Goal: Complete application form

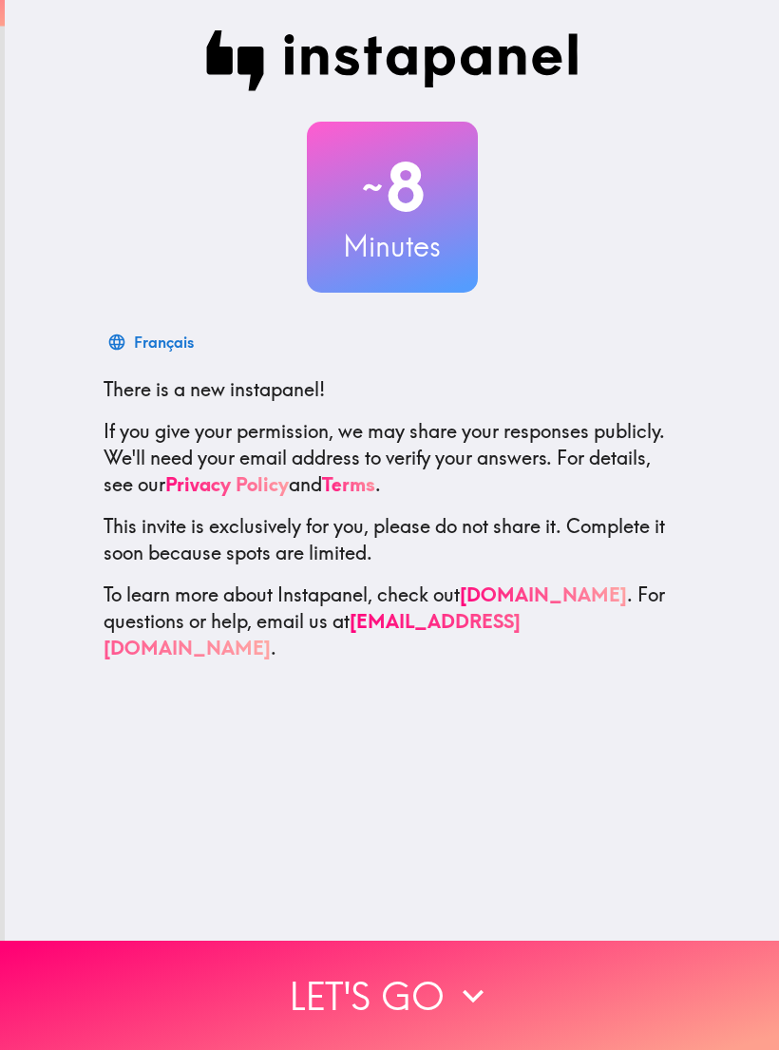
click at [256, 963] on button "Let's go" at bounding box center [389, 995] width 779 height 109
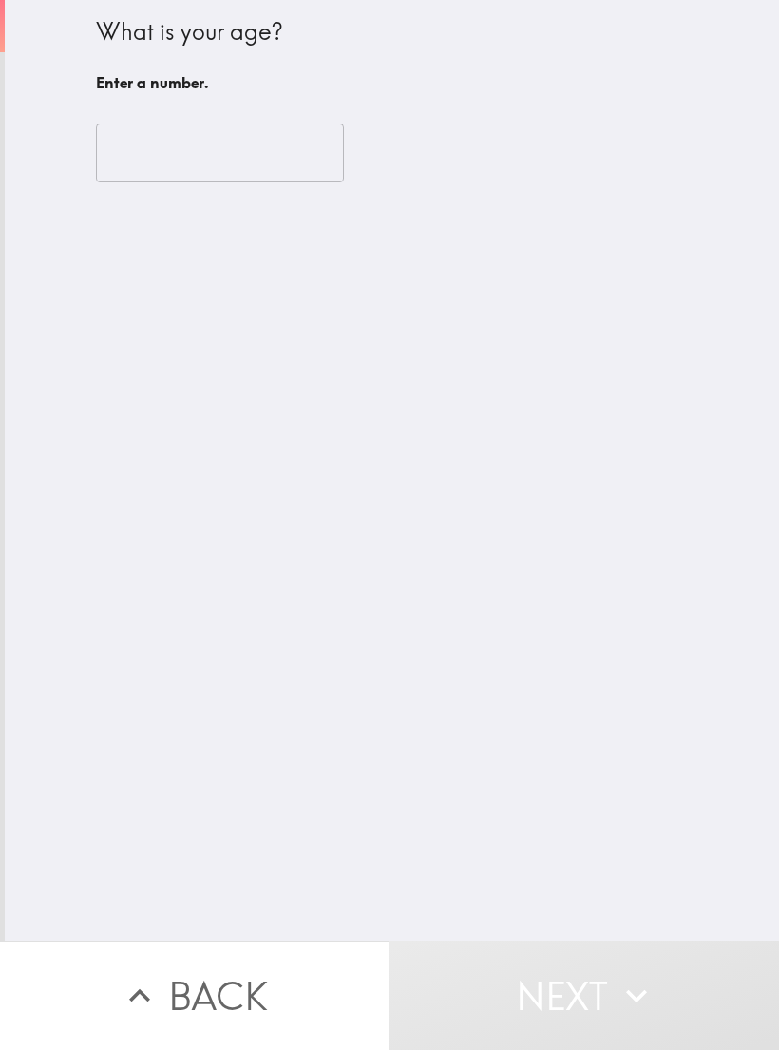
click at [118, 162] on input "number" at bounding box center [220, 153] width 248 height 59
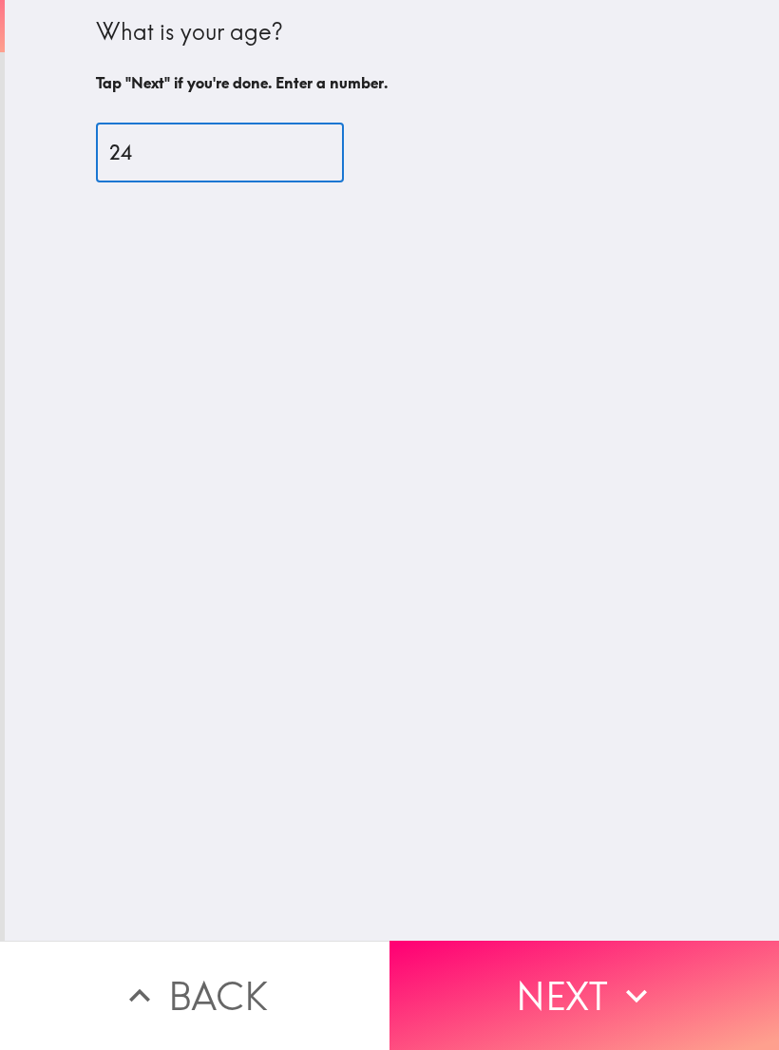
type input "24"
click at [61, 569] on div "What is your age? Tap "Next" if you're done. Enter a number. 24 ​" at bounding box center [392, 470] width 775 height 941
click at [485, 986] on button "Next" at bounding box center [585, 995] width 390 height 109
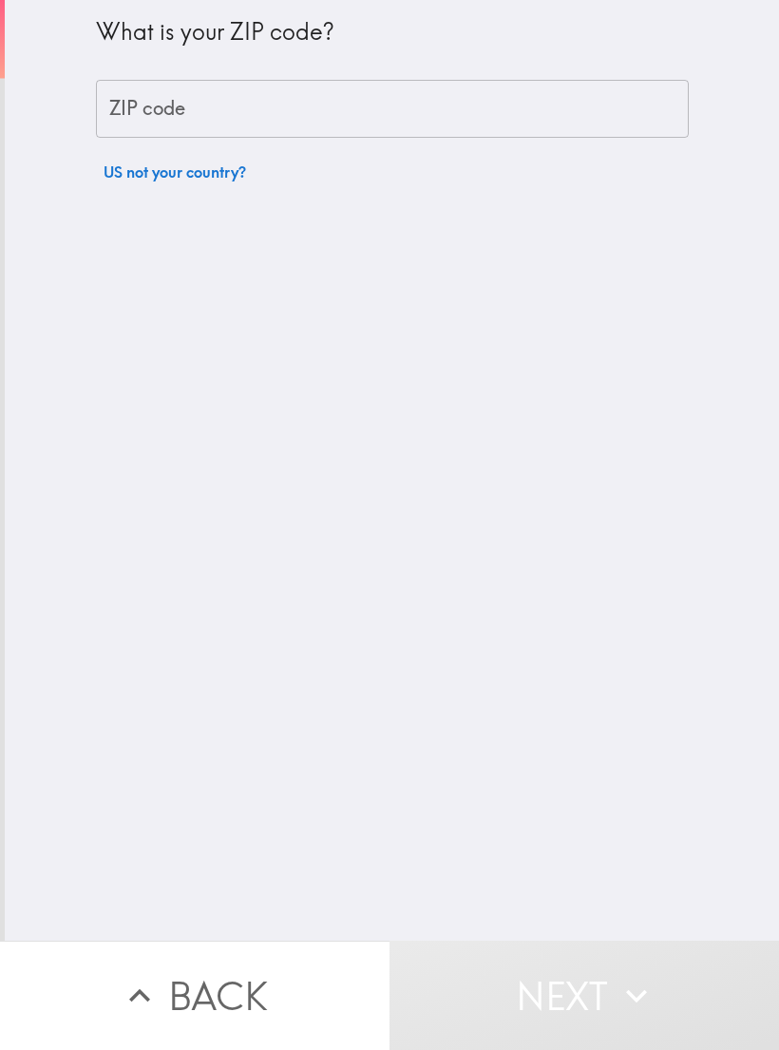
click at [130, 111] on div "ZIP code ZIP code" at bounding box center [392, 109] width 593 height 59
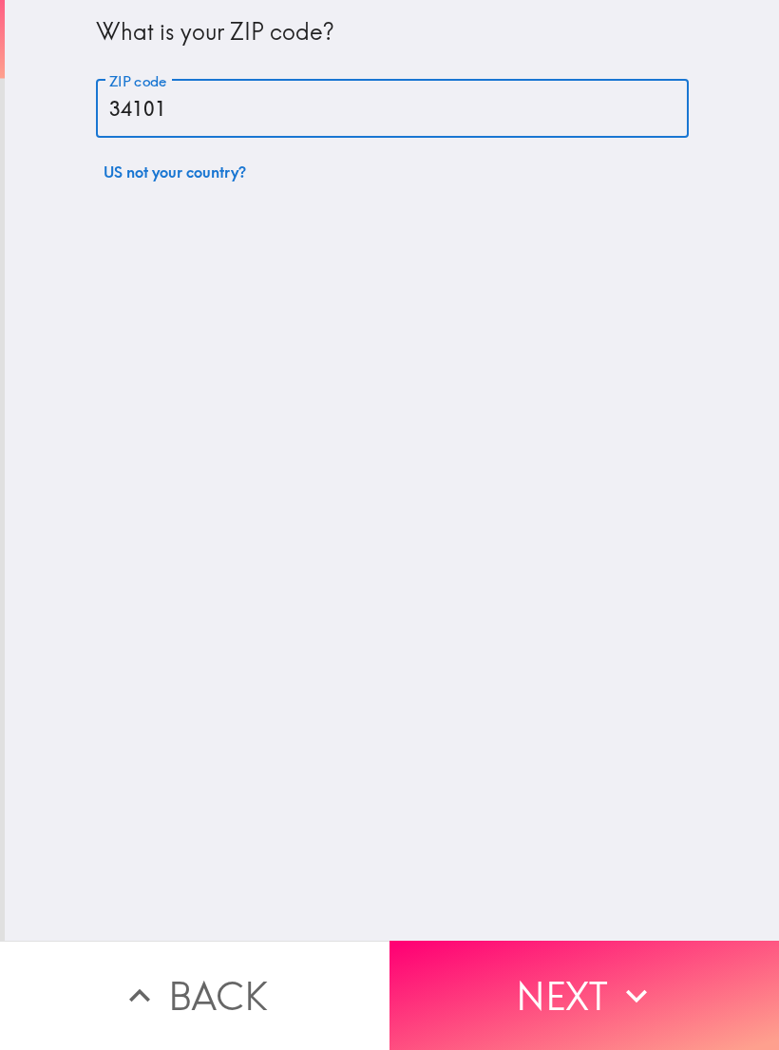
type input "34101"
click at [527, 639] on div "What is your ZIP code? ZIP code 34101 ZIP code US not your country?" at bounding box center [392, 470] width 775 height 941
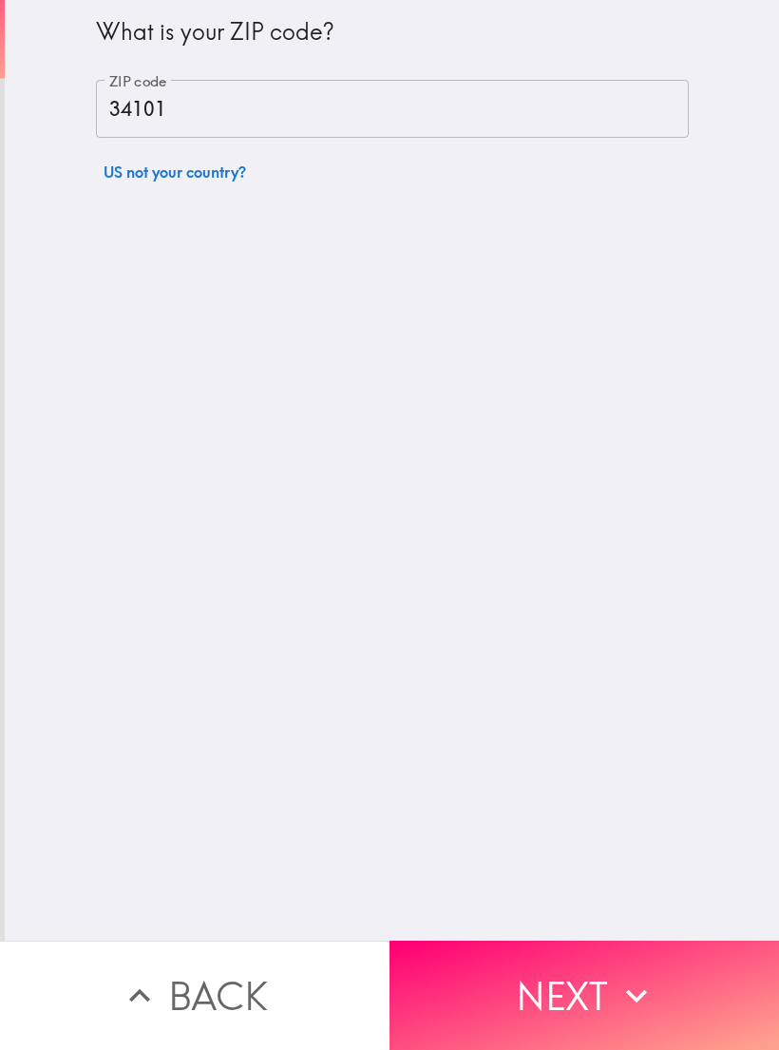
click at [616, 998] on icon "button" at bounding box center [637, 996] width 42 height 42
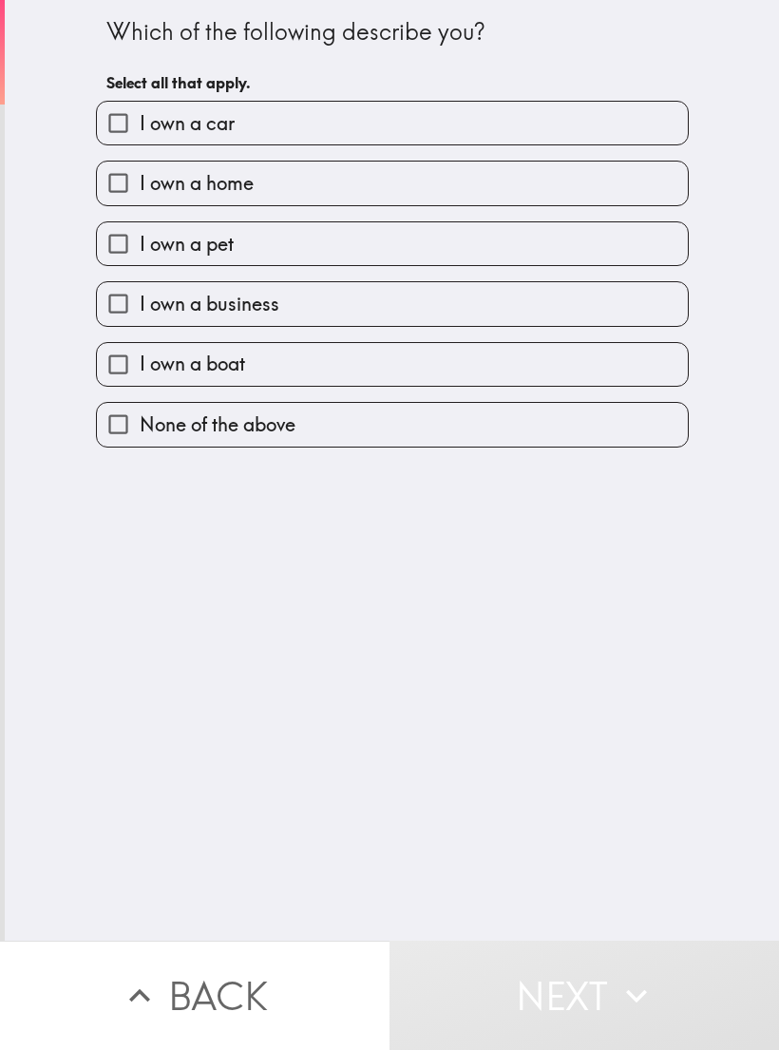
click at [117, 256] on input "I own a pet" at bounding box center [118, 243] width 43 height 43
checkbox input "true"
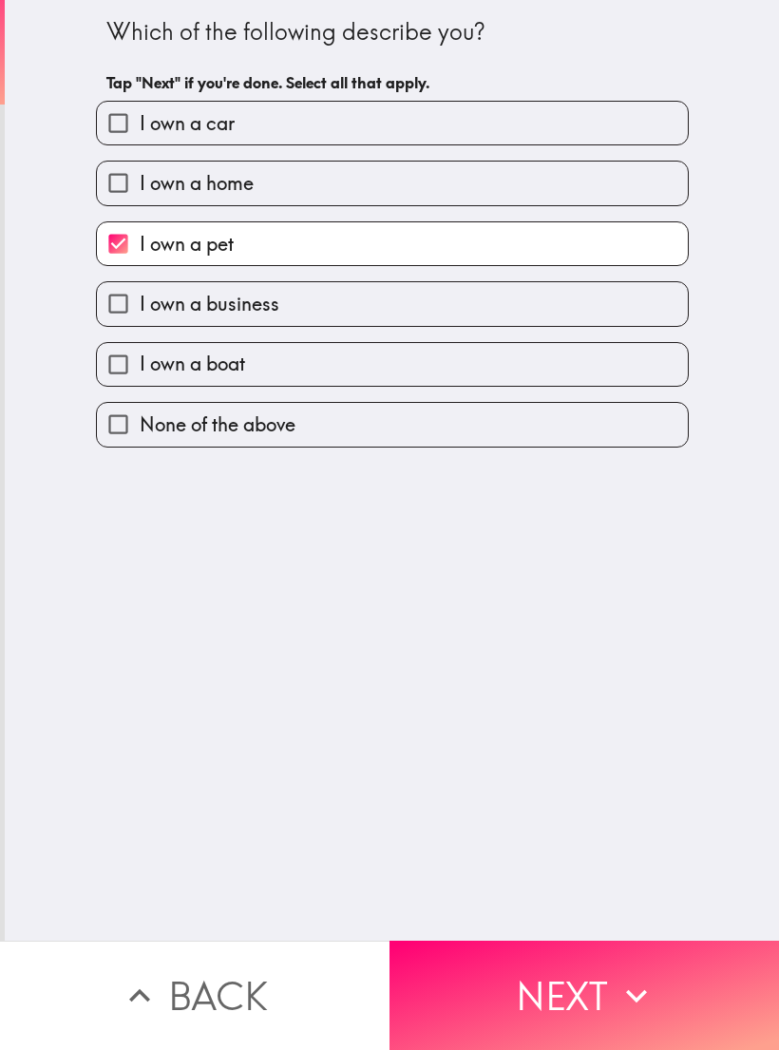
click at [113, 119] on input "I own a car" at bounding box center [118, 123] width 43 height 43
checkbox input "true"
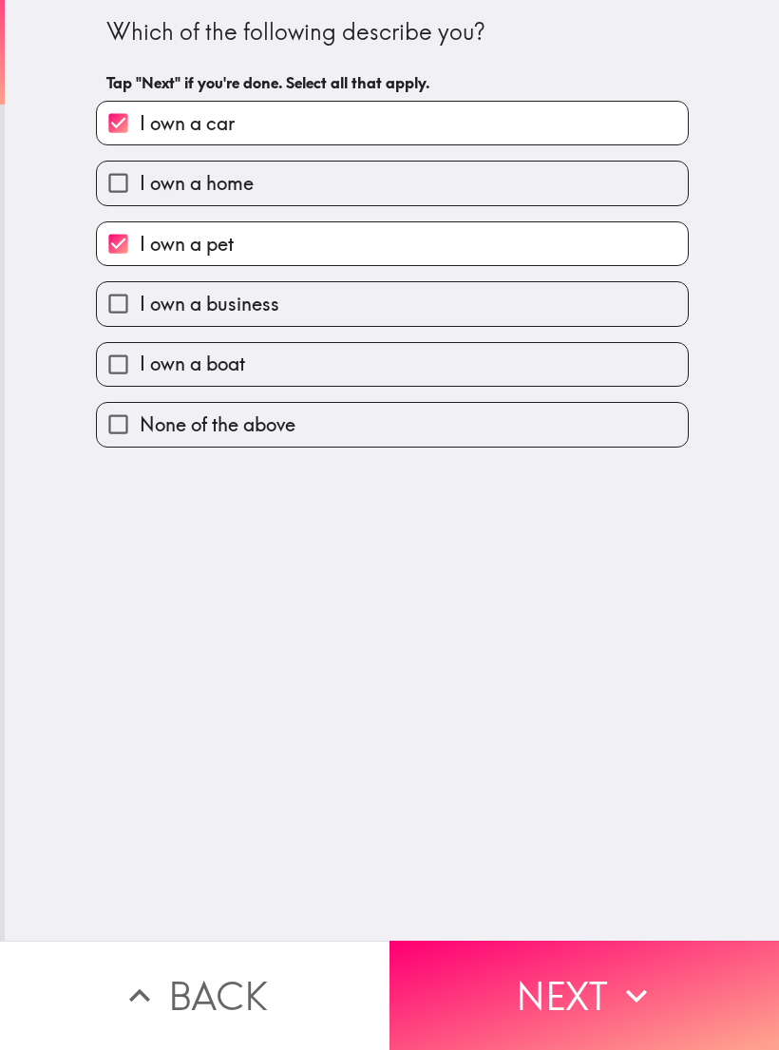
click at [501, 971] on button "Next" at bounding box center [585, 995] width 390 height 109
